Goal: Task Accomplishment & Management: Manage account settings

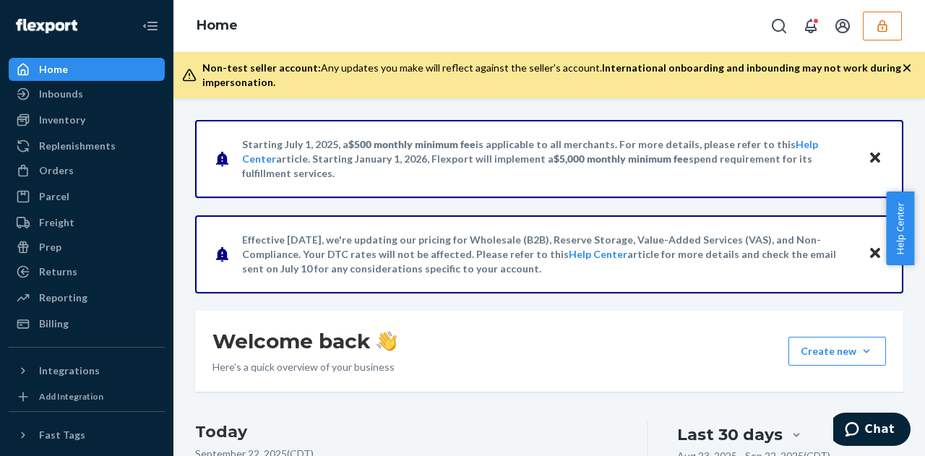
click at [891, 25] on button "button" at bounding box center [882, 26] width 39 height 29
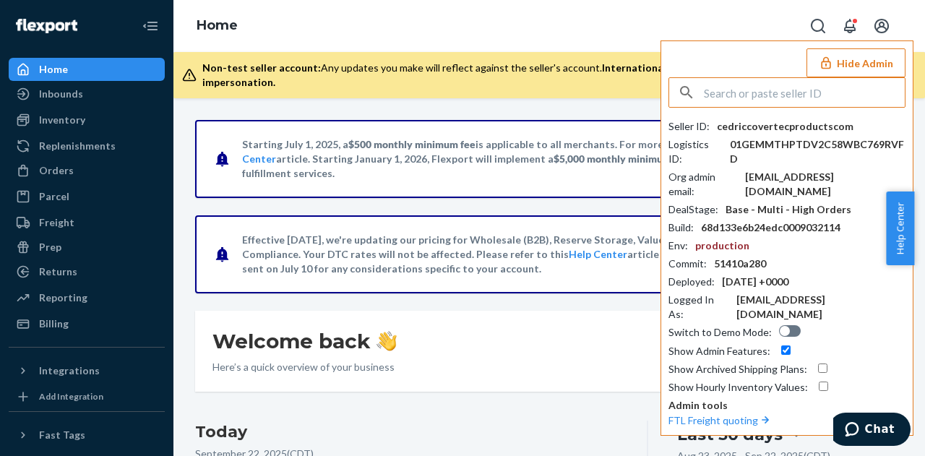
click at [800, 99] on input "text" at bounding box center [804, 92] width 201 height 29
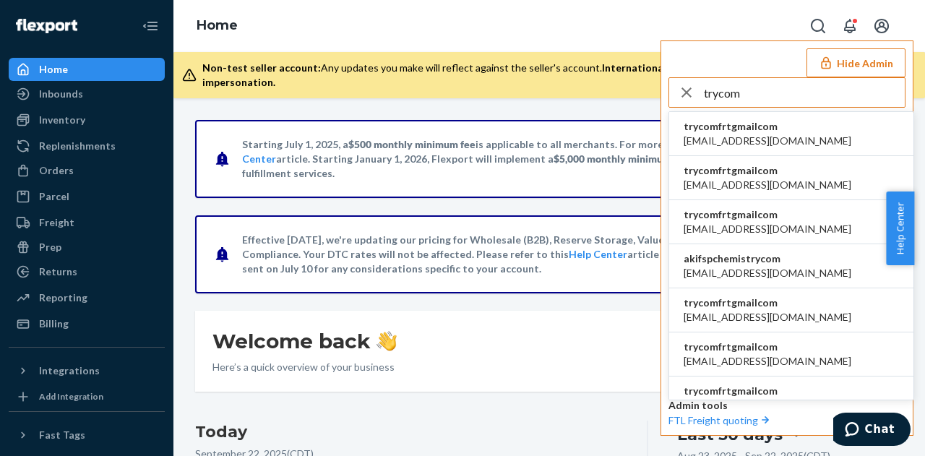
type input "trycom"
click at [784, 119] on li "trycomfrtgmailcom [EMAIL_ADDRESS][DOMAIN_NAME]" at bounding box center [791, 134] width 244 height 44
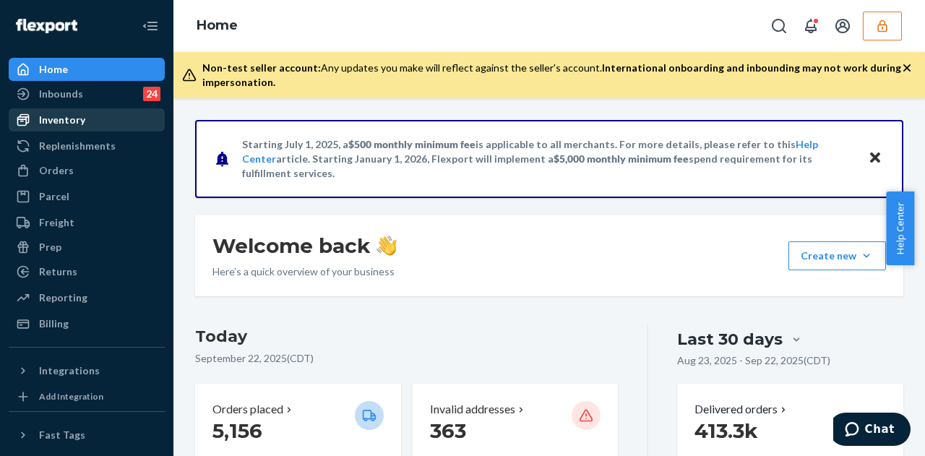
click at [36, 116] on div at bounding box center [27, 120] width 23 height 14
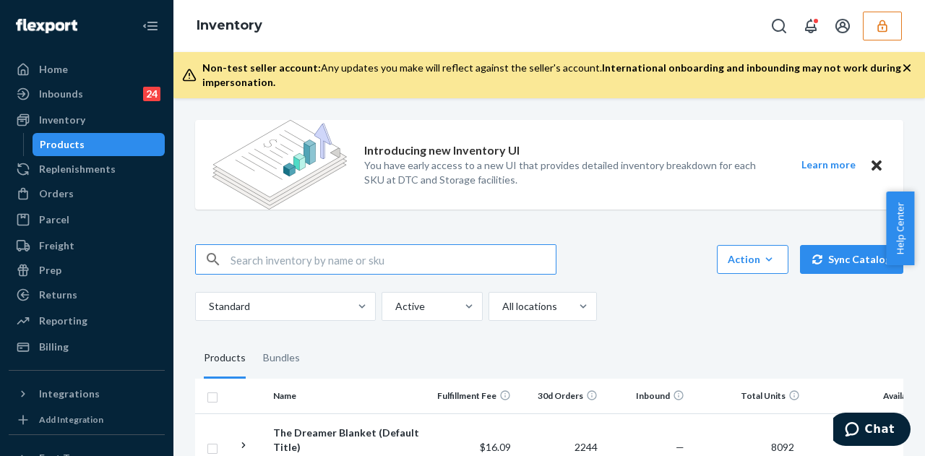
click at [358, 265] on input "text" at bounding box center [393, 259] width 325 height 29
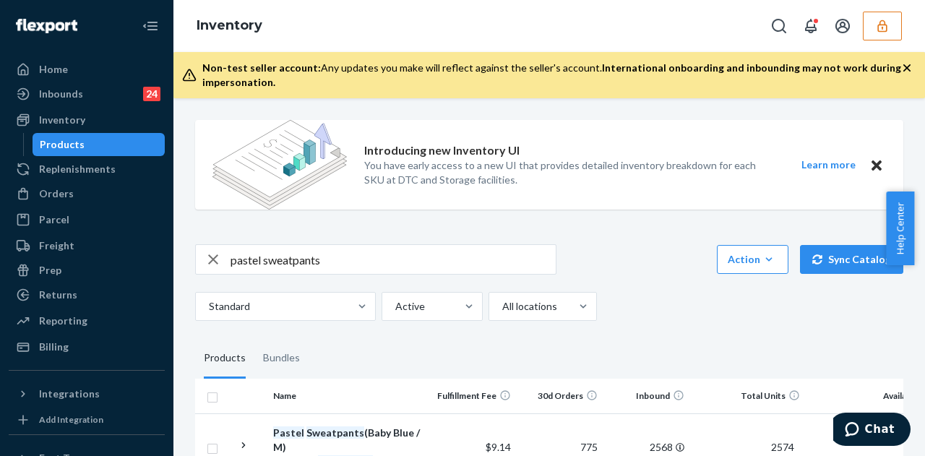
click at [440, 281] on div "pastel sweatpants Action Create product Create bundle Bulk create products Bulk…" at bounding box center [549, 282] width 709 height 77
click at [447, 265] on input "pastel sweatpants" at bounding box center [393, 259] width 325 height 29
click at [389, 264] on input "pastel sweatpants mint" at bounding box center [393, 259] width 325 height 29
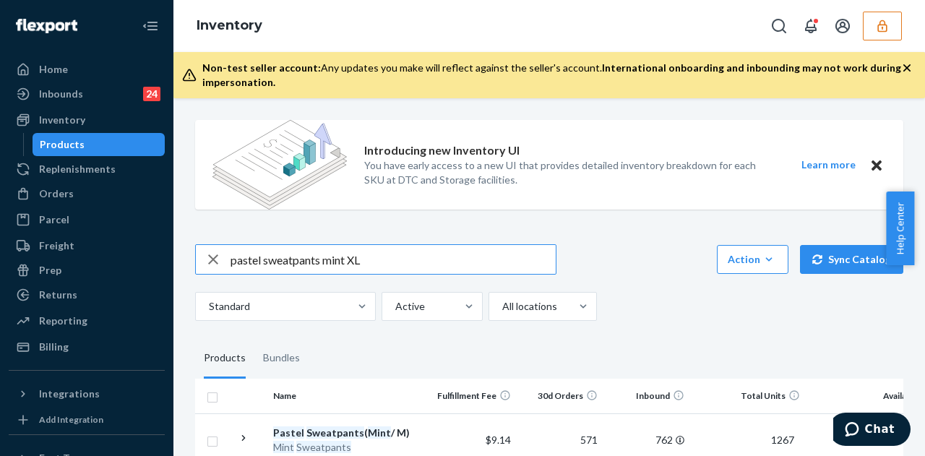
type input "pastel sweatpants mint XL"
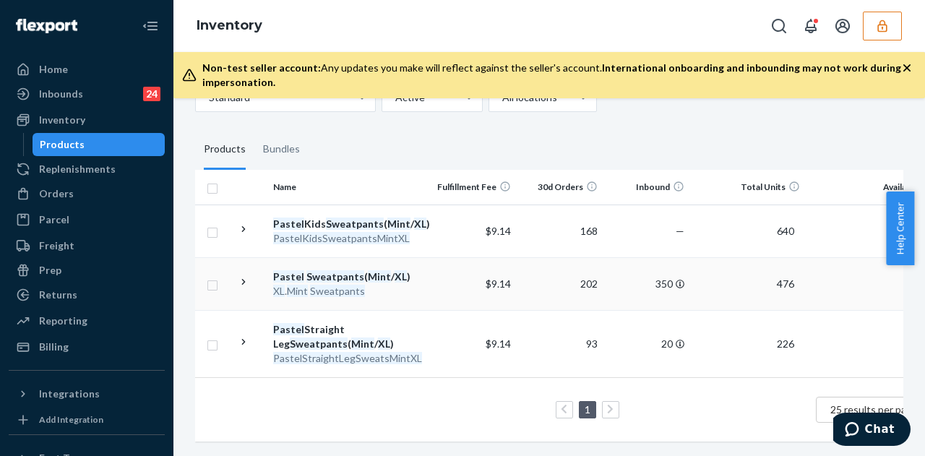
scroll to position [233, 0]
click at [412, 286] on div "XL . Mint Sweatpants" at bounding box center [348, 291] width 151 height 14
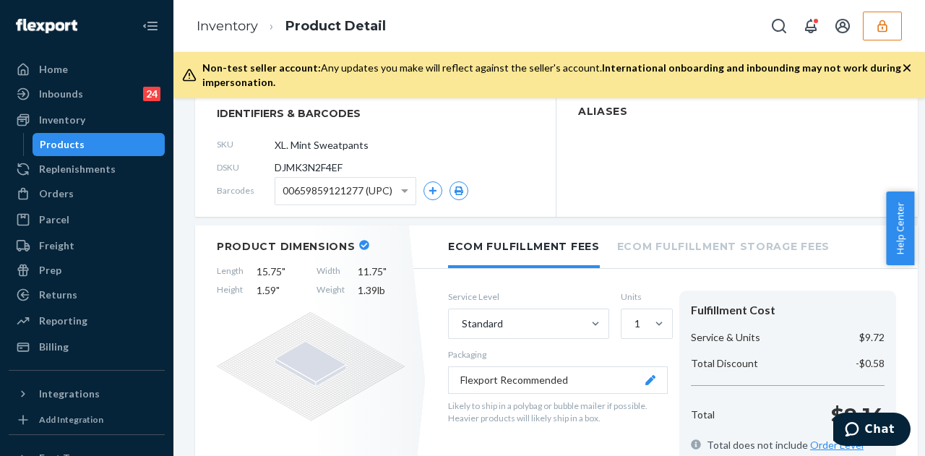
scroll to position [145, 0]
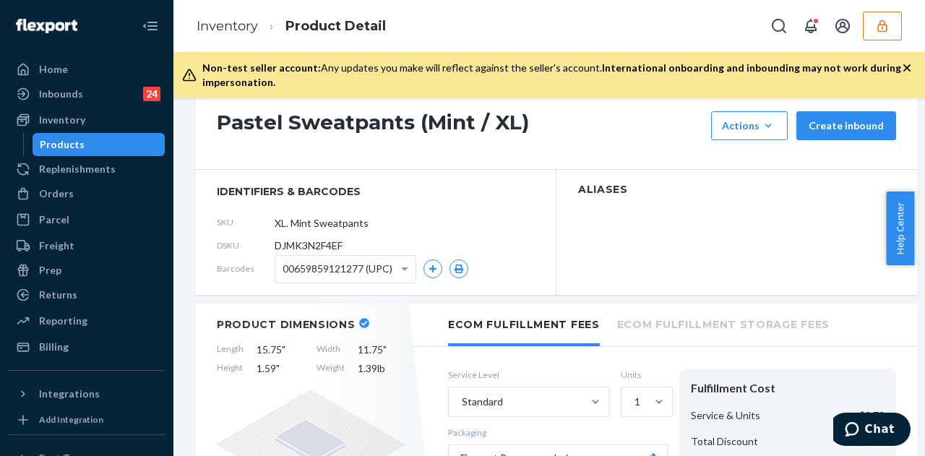
click at [351, 269] on span "00659859121277 (UPC)" at bounding box center [338, 269] width 110 height 25
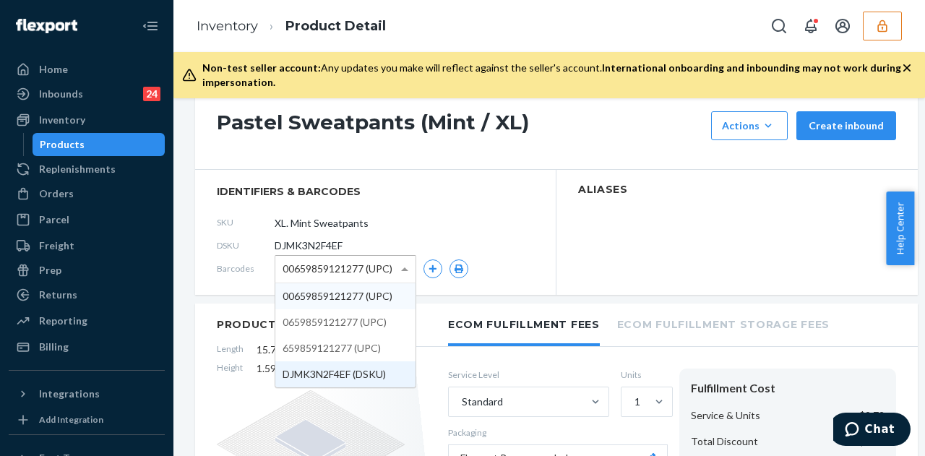
click at [416, 377] on div "Product Dimensions Length 15.75 " Width 11.75 " Height 1.59 " Weight 1.39 lb" at bounding box center [310, 459] width 231 height 311
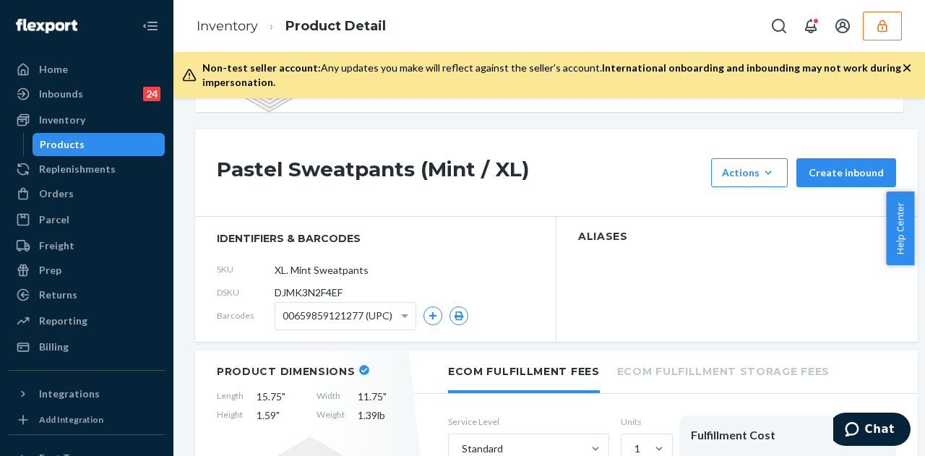
scroll to position [217, 0]
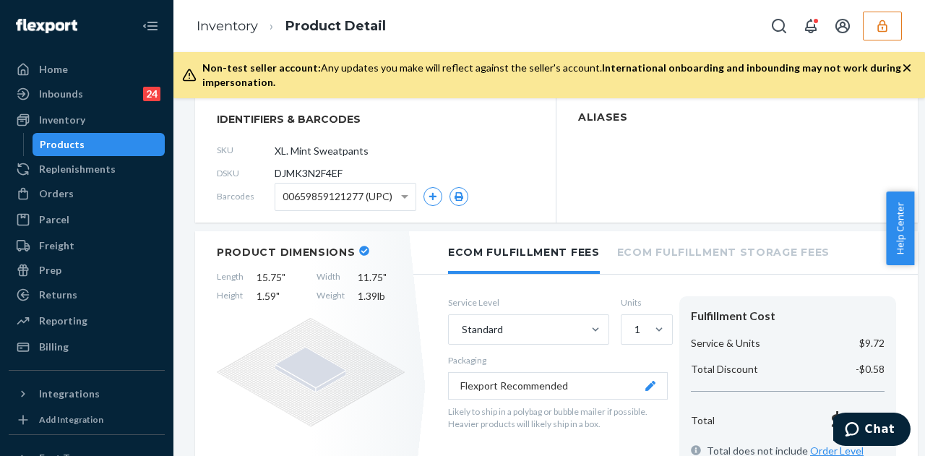
click at [392, 202] on span "00659859121277 (UPC)" at bounding box center [338, 196] width 110 height 25
click at [462, 193] on icon "button" at bounding box center [459, 196] width 9 height 9
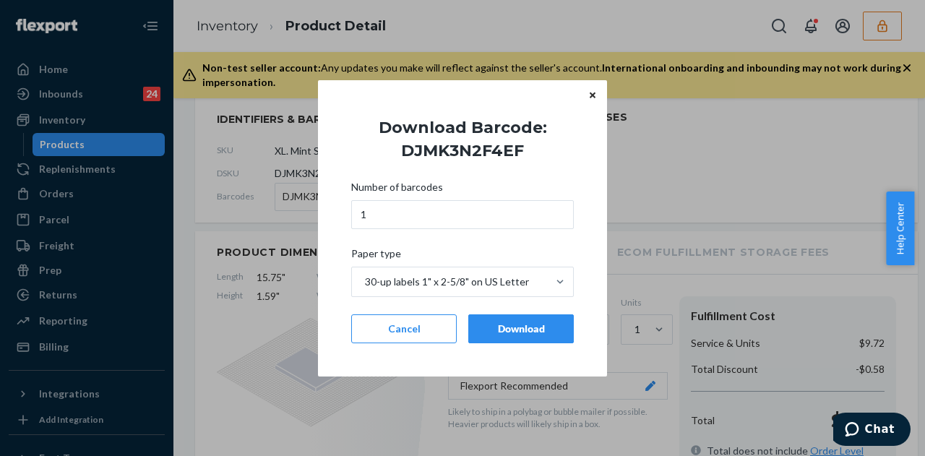
click at [509, 331] on div "Download" at bounding box center [521, 329] width 81 height 14
